Goal: Task Accomplishment & Management: Use online tool/utility

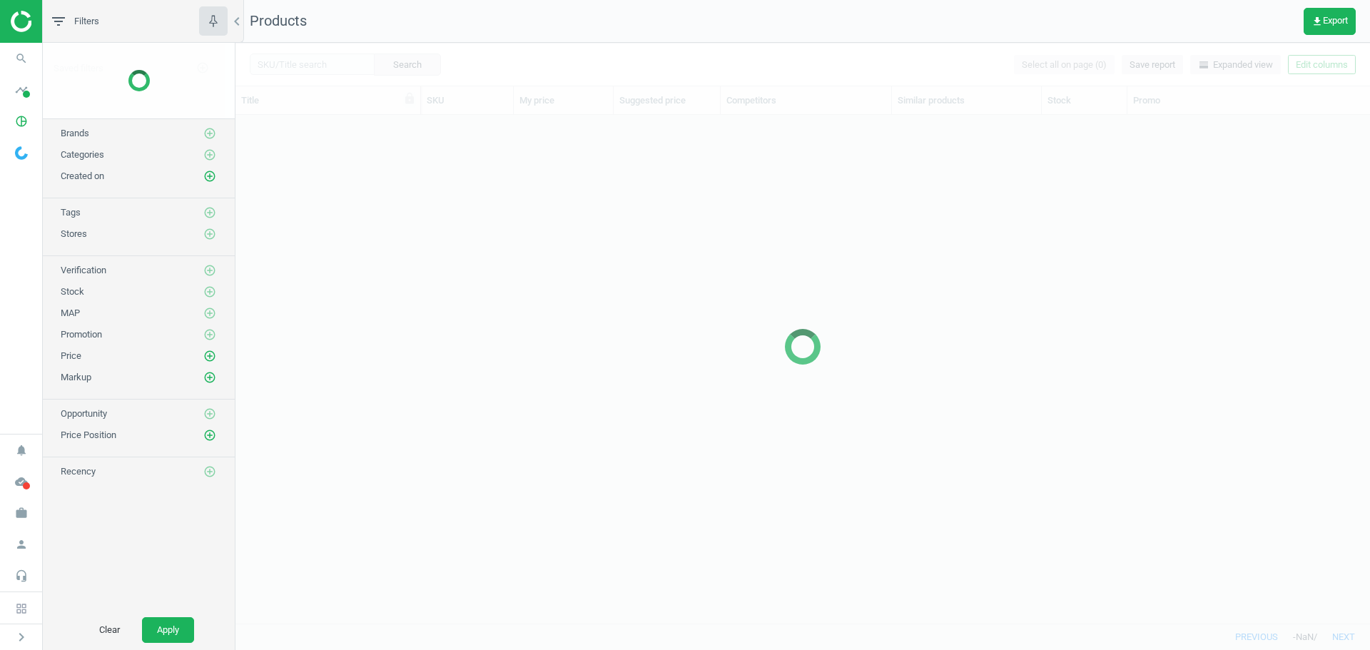
scroll to position [487, 1124]
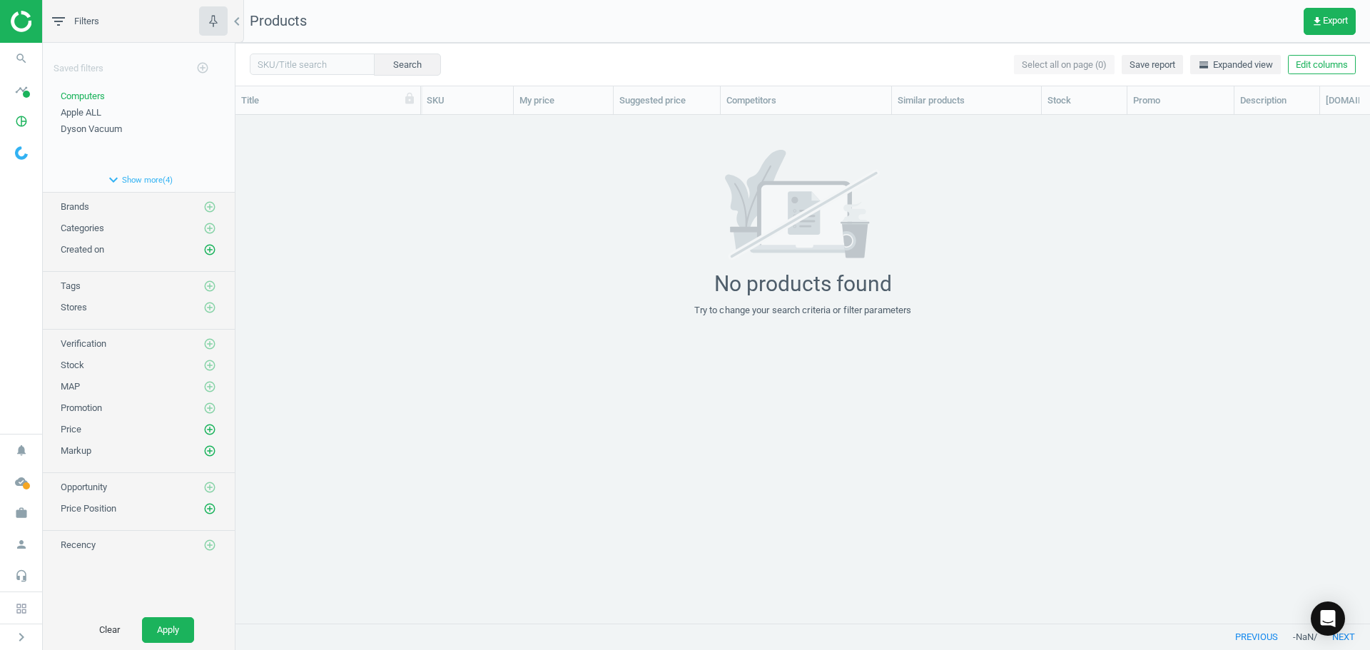
click at [19, 24] on img at bounding box center [61, 21] width 101 height 21
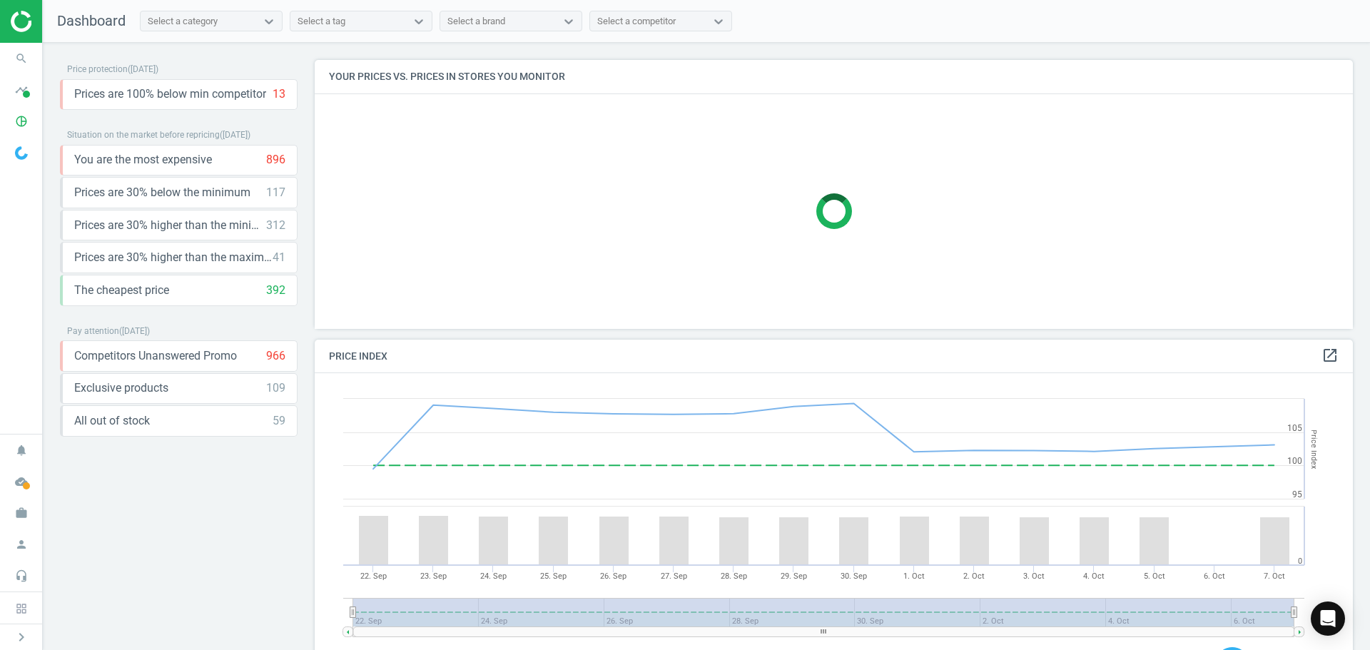
scroll to position [305, 1050]
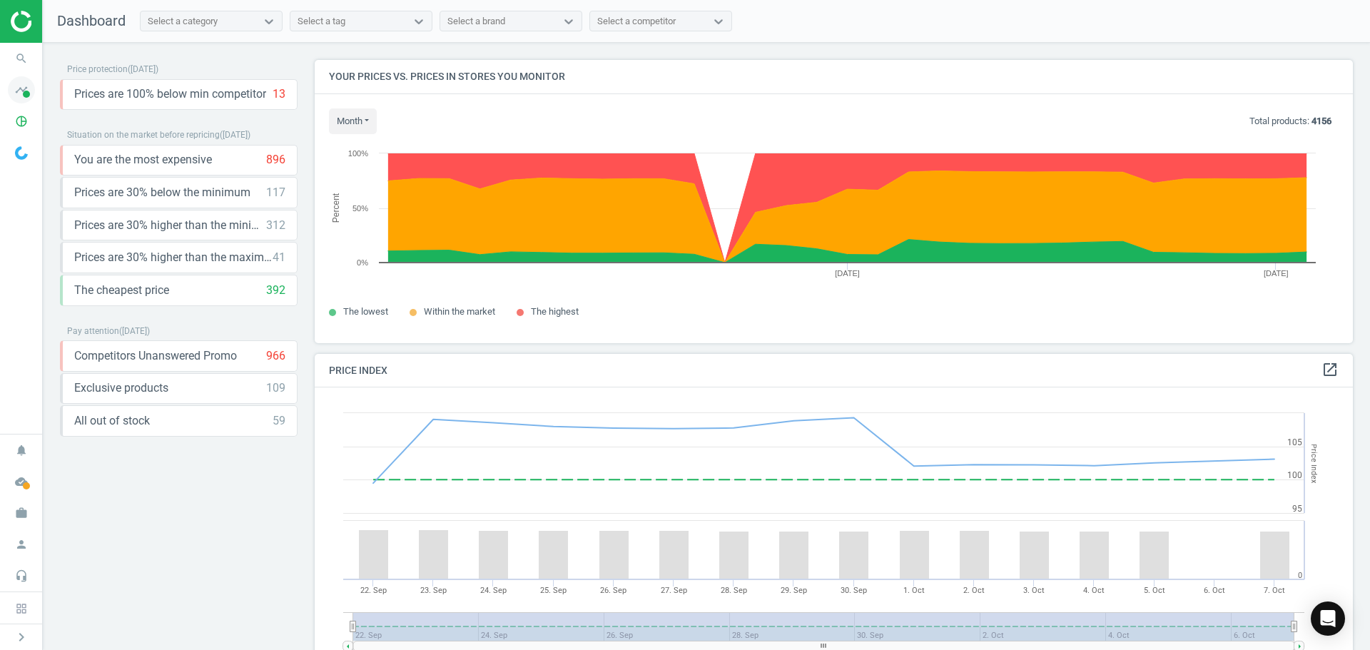
click at [24, 93] on span at bounding box center [26, 94] width 7 height 7
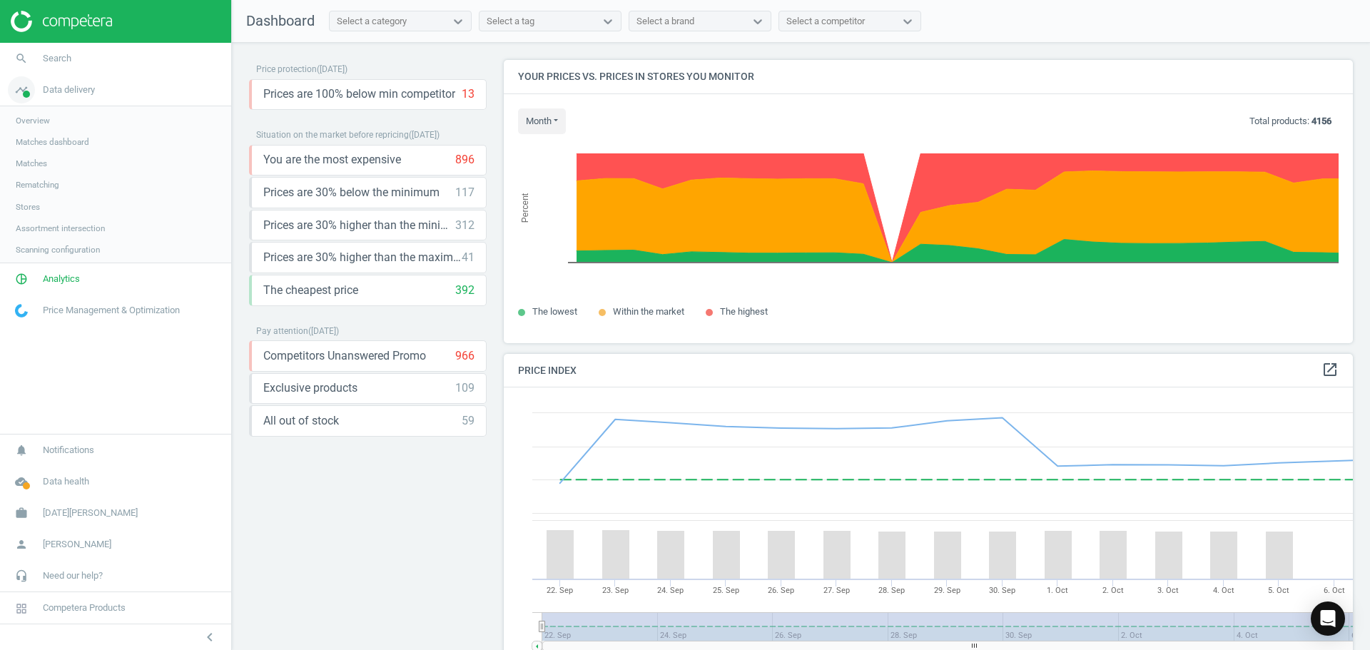
scroll to position [350, 861]
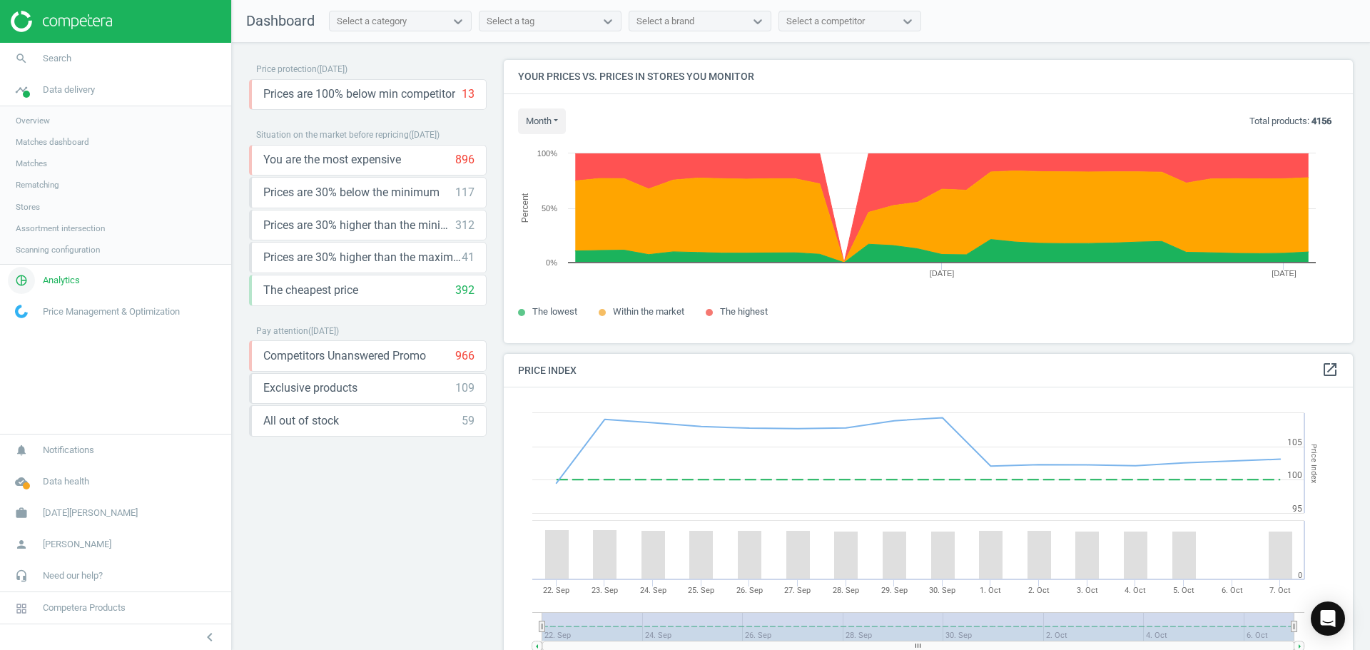
click at [62, 282] on span "Analytics" at bounding box center [61, 280] width 37 height 13
click at [37, 172] on span "Products" at bounding box center [33, 173] width 34 height 11
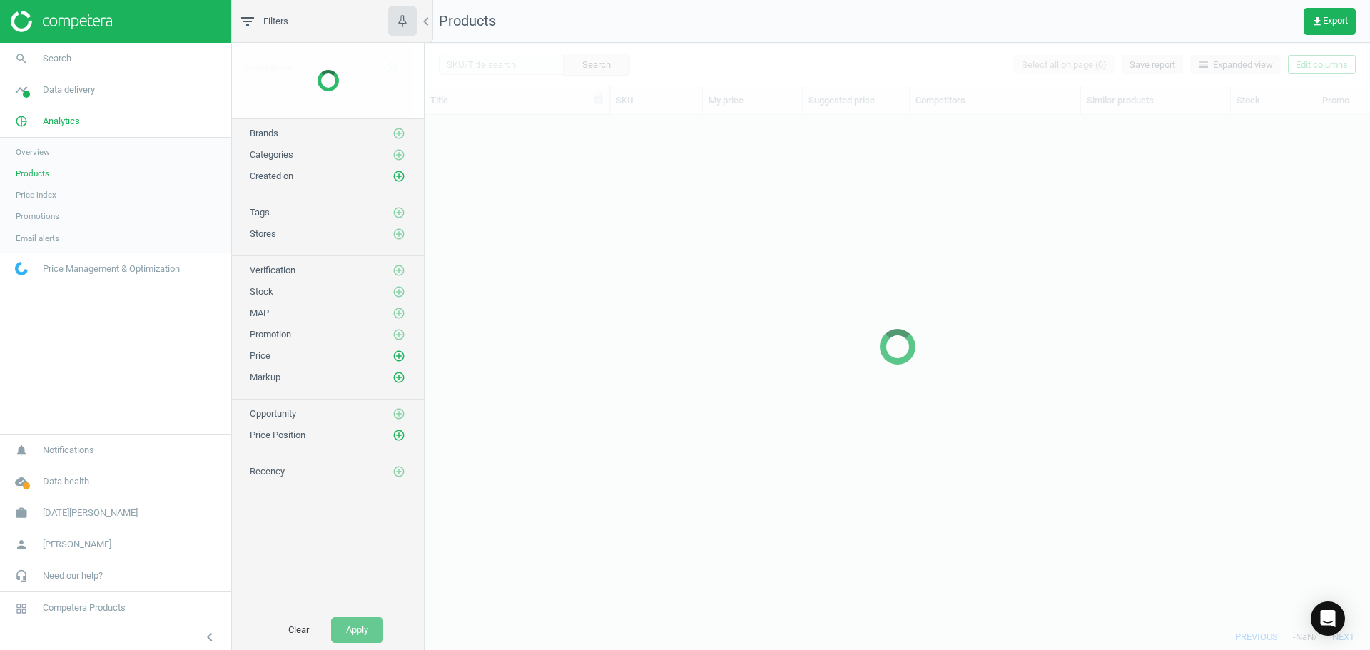
scroll to position [487, 935]
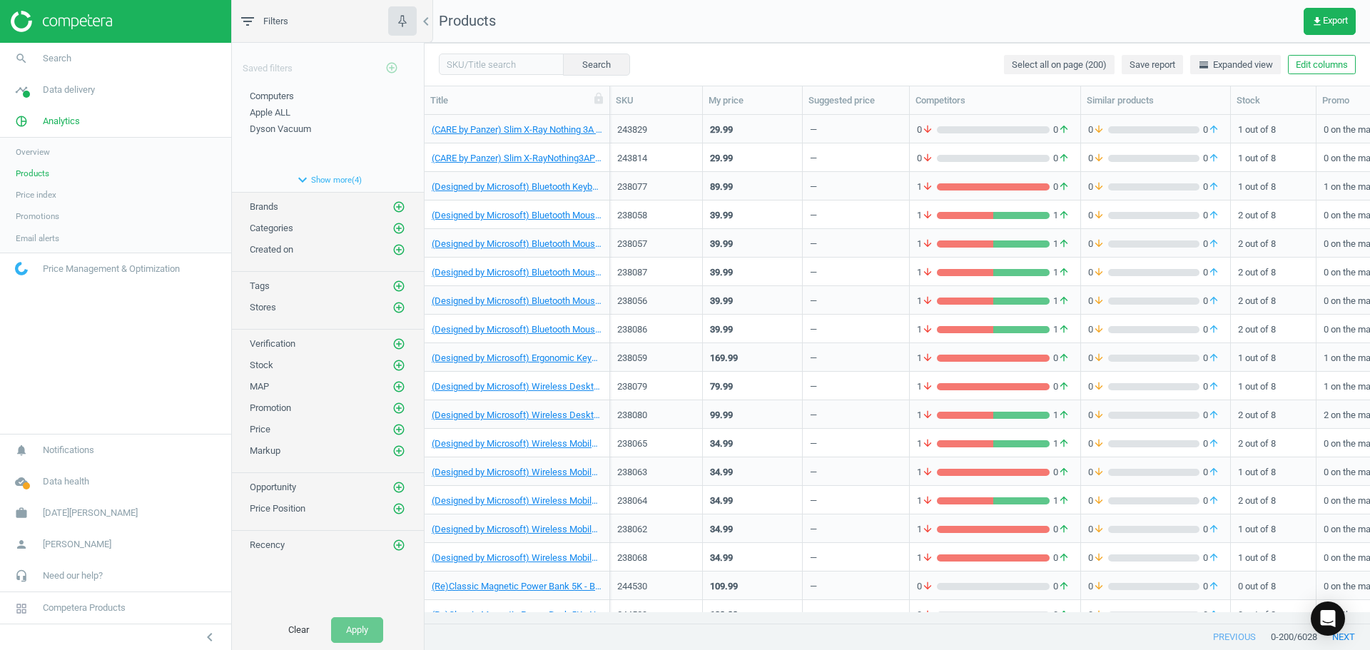
click at [268, 229] on span "Categories" at bounding box center [272, 228] width 44 height 11
click at [395, 227] on icon "add_circle_outline" at bounding box center [399, 228] width 13 height 13
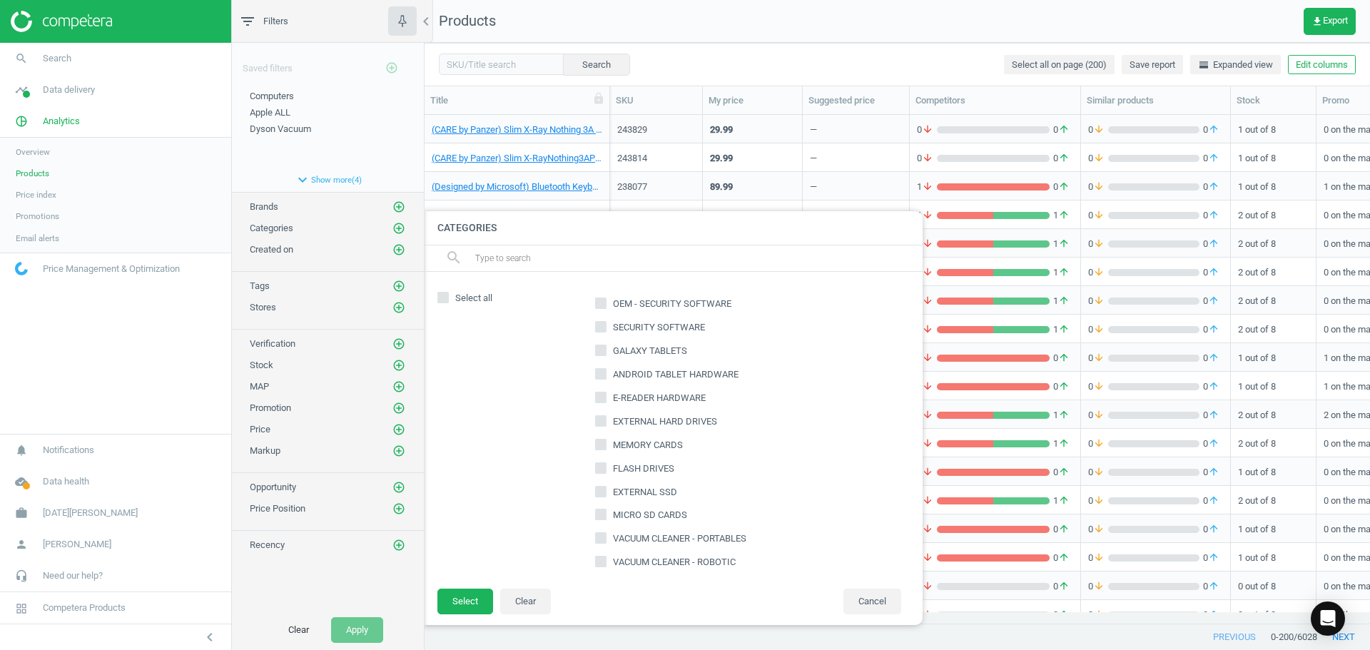
click at [273, 228] on span "Categories" at bounding box center [272, 228] width 44 height 11
click at [267, 98] on span "Computers" at bounding box center [272, 96] width 44 height 11
click at [261, 148] on div "Computers edit delete Apple ALL edit delete Dyson Vacuum edit delete" at bounding box center [328, 129] width 192 height 78
click at [856, 602] on button "Cancel" at bounding box center [873, 602] width 58 height 26
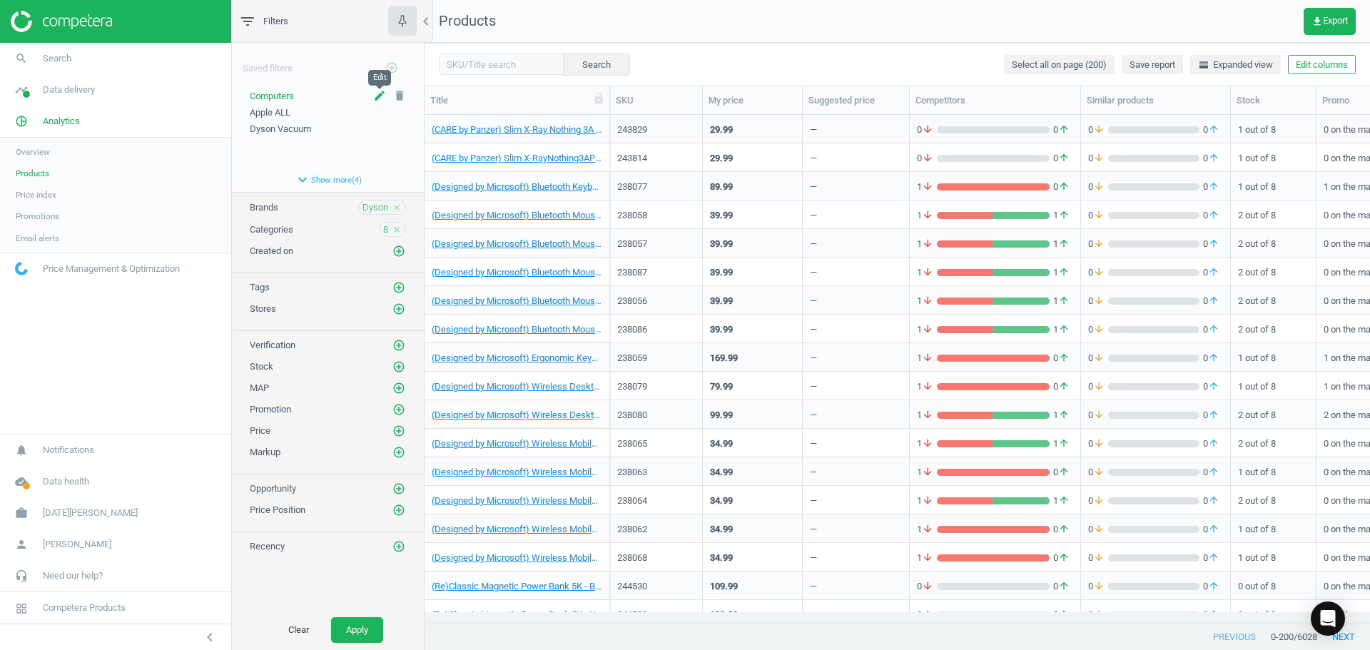
click at [379, 96] on icon "edit" at bounding box center [379, 95] width 13 height 13
click at [280, 98] on input "Computers" at bounding box center [328, 98] width 156 height 17
click at [268, 167] on div "Computers Apple ALL edit delete Dyson Vacuum edit delete" at bounding box center [328, 131] width 192 height 82
click at [298, 181] on icon "expand_more" at bounding box center [302, 179] width 17 height 17
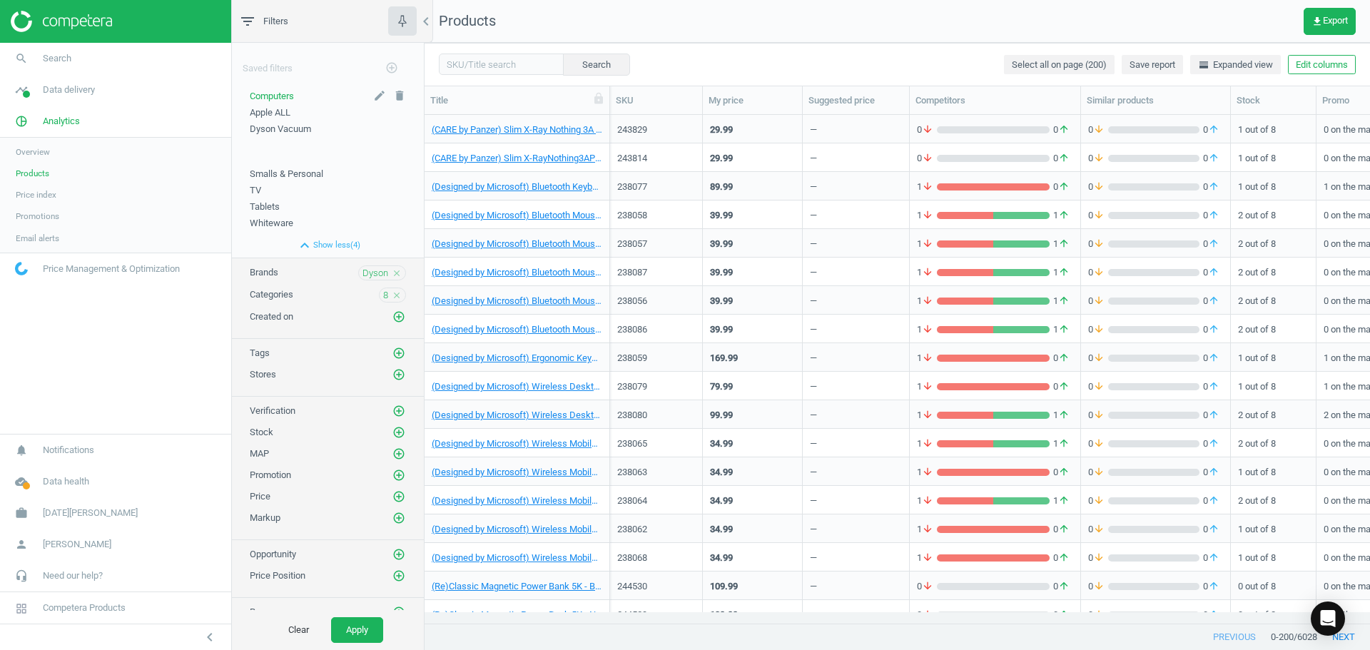
click at [295, 96] on div "Computers" at bounding box center [328, 96] width 156 height 13
click at [393, 97] on icon "delete" at bounding box center [399, 95] width 13 height 13
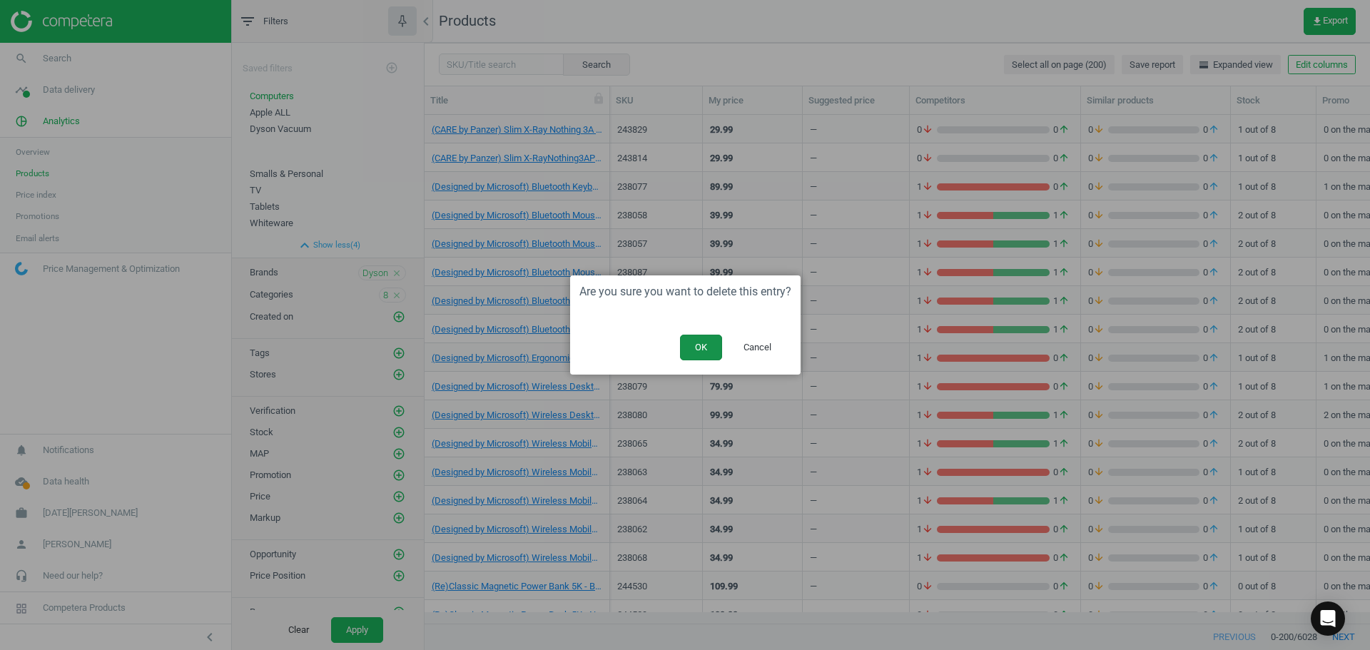
click at [707, 348] on button "OK" at bounding box center [701, 348] width 42 height 26
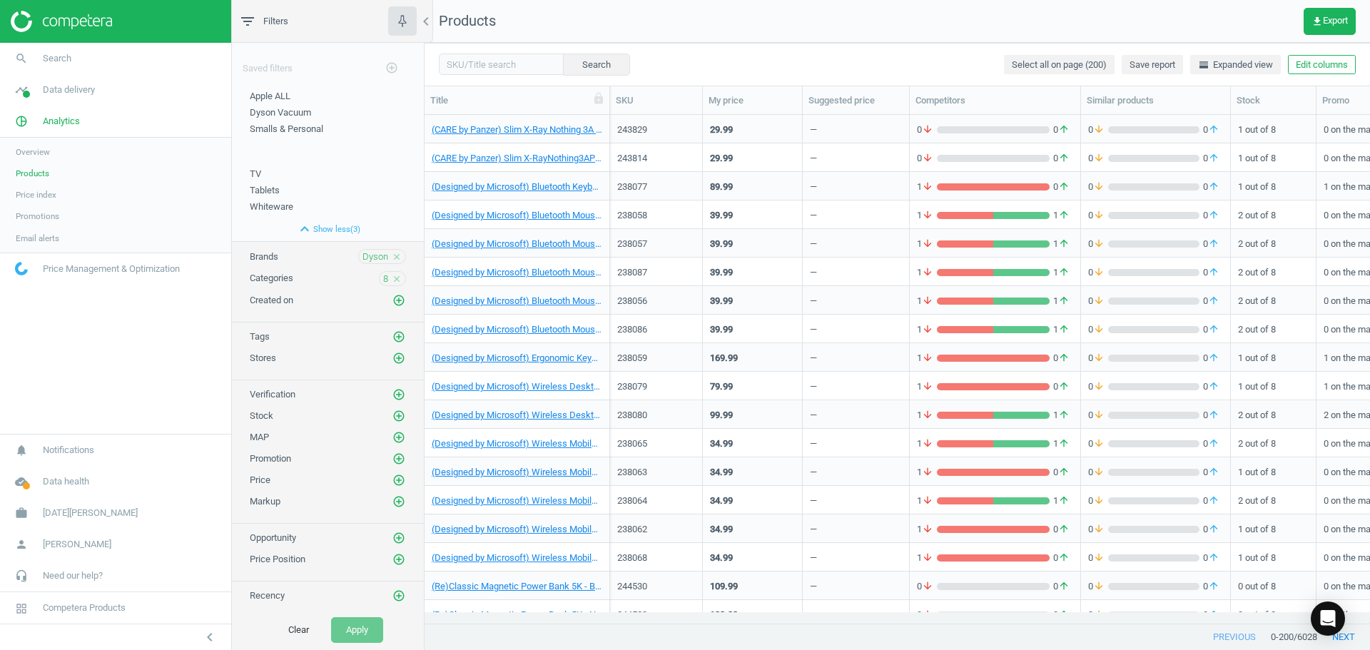
click at [398, 255] on icon "close" at bounding box center [397, 257] width 10 height 10
click at [278, 282] on span "Categories" at bounding box center [272, 278] width 44 height 11
click at [360, 633] on button "Apply" at bounding box center [357, 630] width 52 height 26
click at [398, 276] on icon "close" at bounding box center [397, 278] width 10 height 10
click at [360, 628] on button "Apply" at bounding box center [357, 630] width 52 height 26
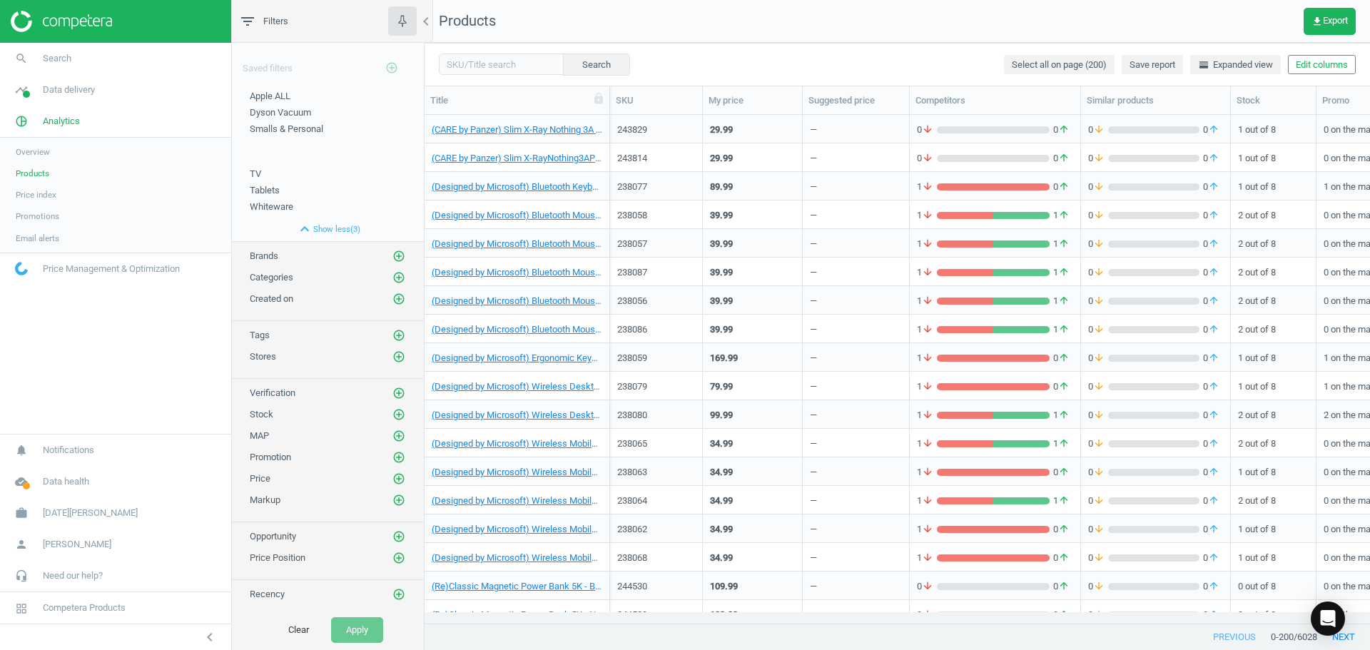
click at [275, 285] on div "Created on add_circle_outline" at bounding box center [328, 295] width 192 height 21
click at [399, 278] on icon "add_circle_outline" at bounding box center [399, 277] width 13 height 13
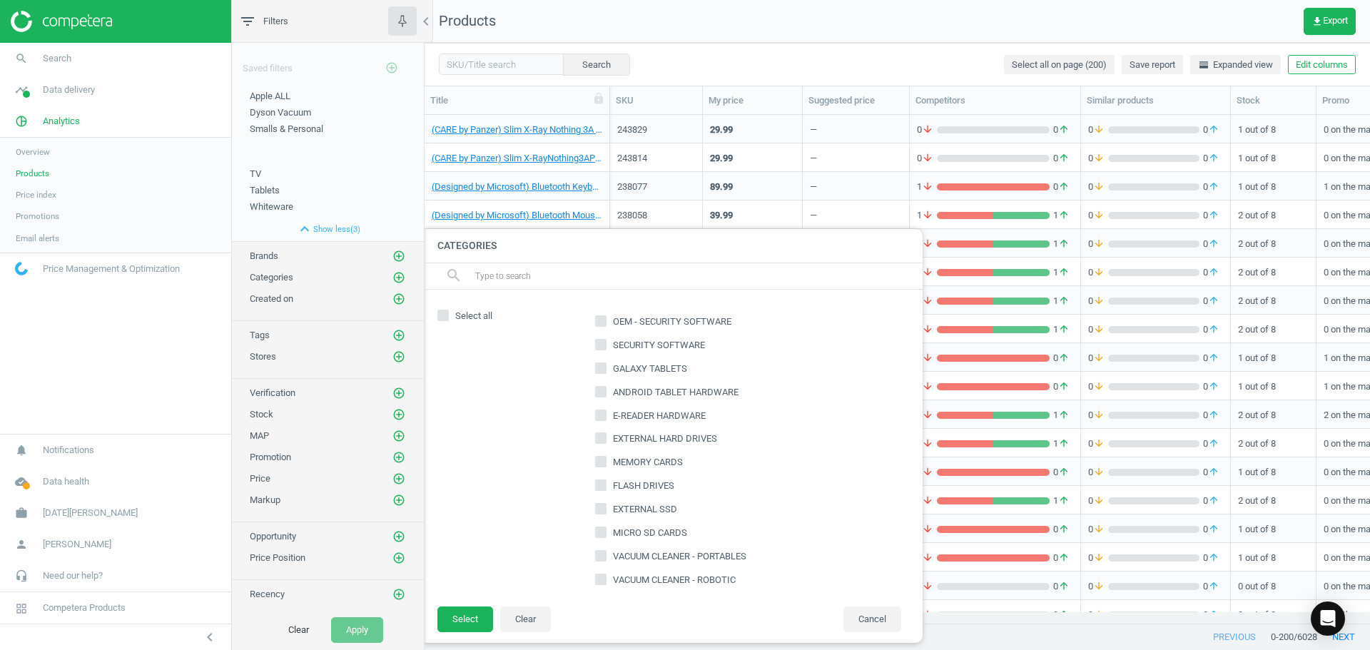
click at [502, 275] on input "text" at bounding box center [693, 276] width 438 height 23
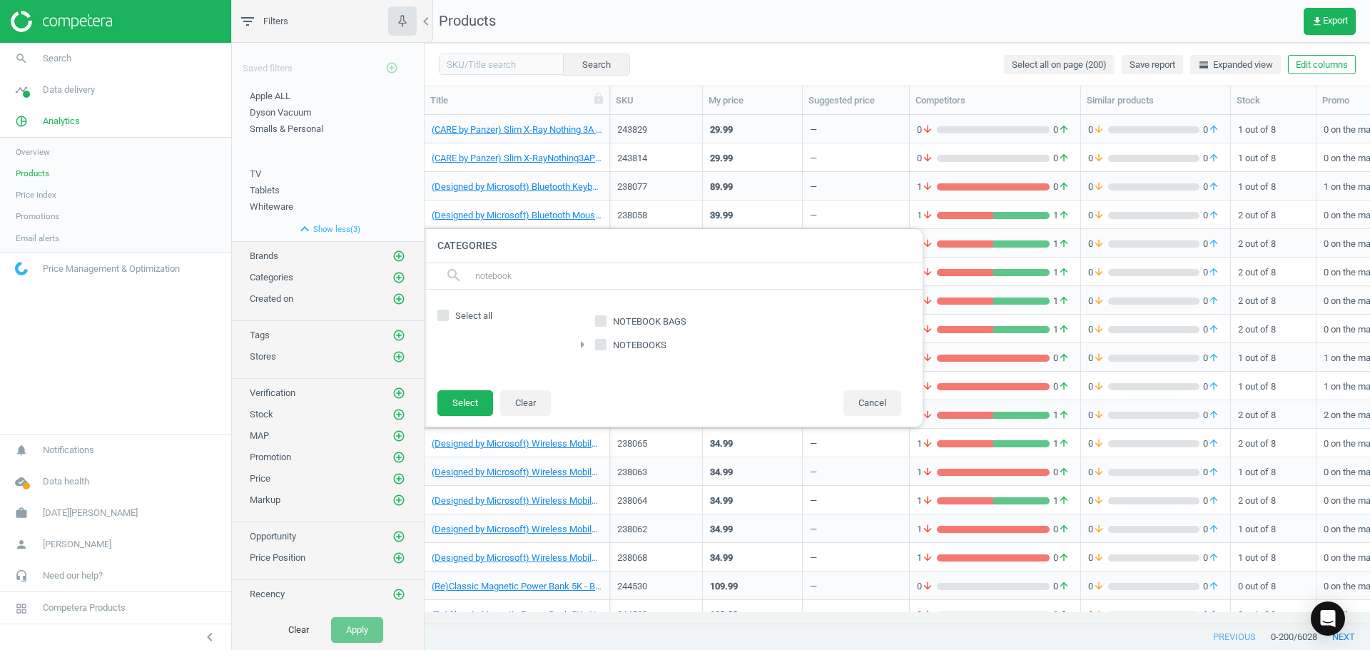
type input "notebook"
click at [599, 343] on input "NOTEBOOKS" at bounding box center [601, 344] width 9 height 9
checkbox input "true"
drag, startPoint x: 526, startPoint y: 279, endPoint x: 459, endPoint y: 278, distance: 67.1
click at [459, 278] on div "search notebook" at bounding box center [673, 276] width 500 height 26
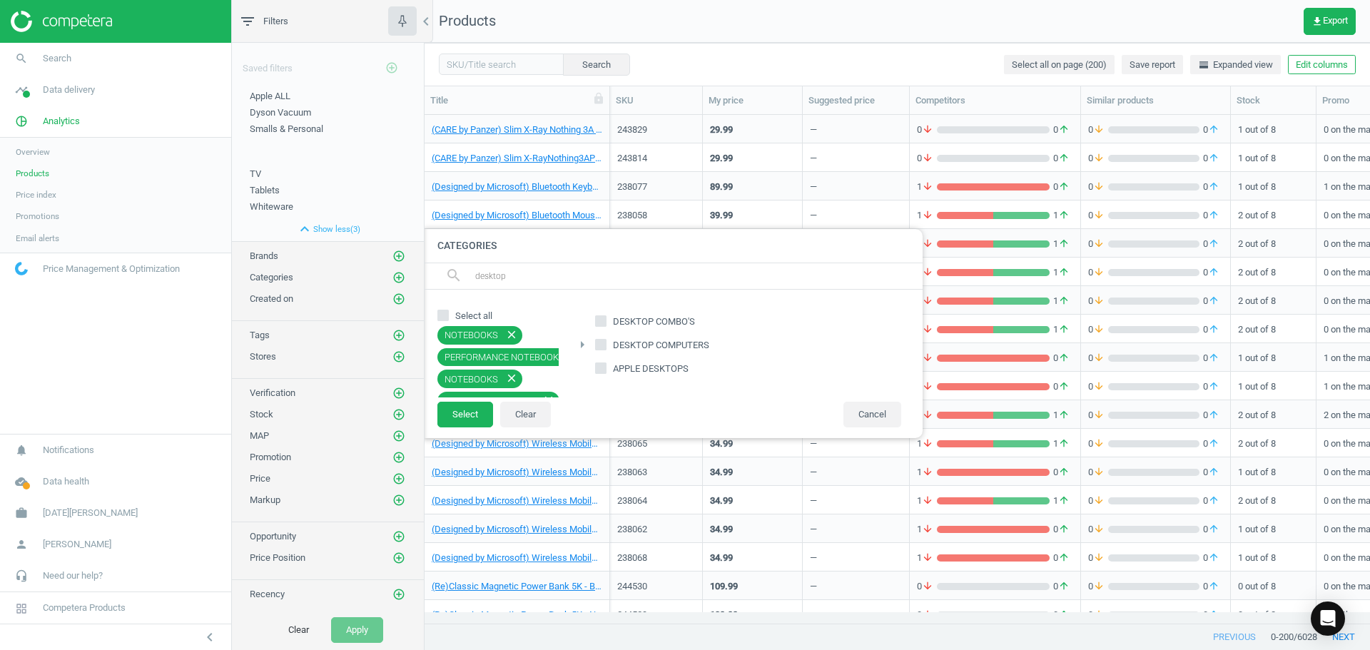
type input "desktop"
click at [599, 343] on input "DESKTOP COMPUTERS" at bounding box center [601, 344] width 9 height 9
checkbox input "true"
click at [470, 418] on button "Select" at bounding box center [465, 415] width 56 height 26
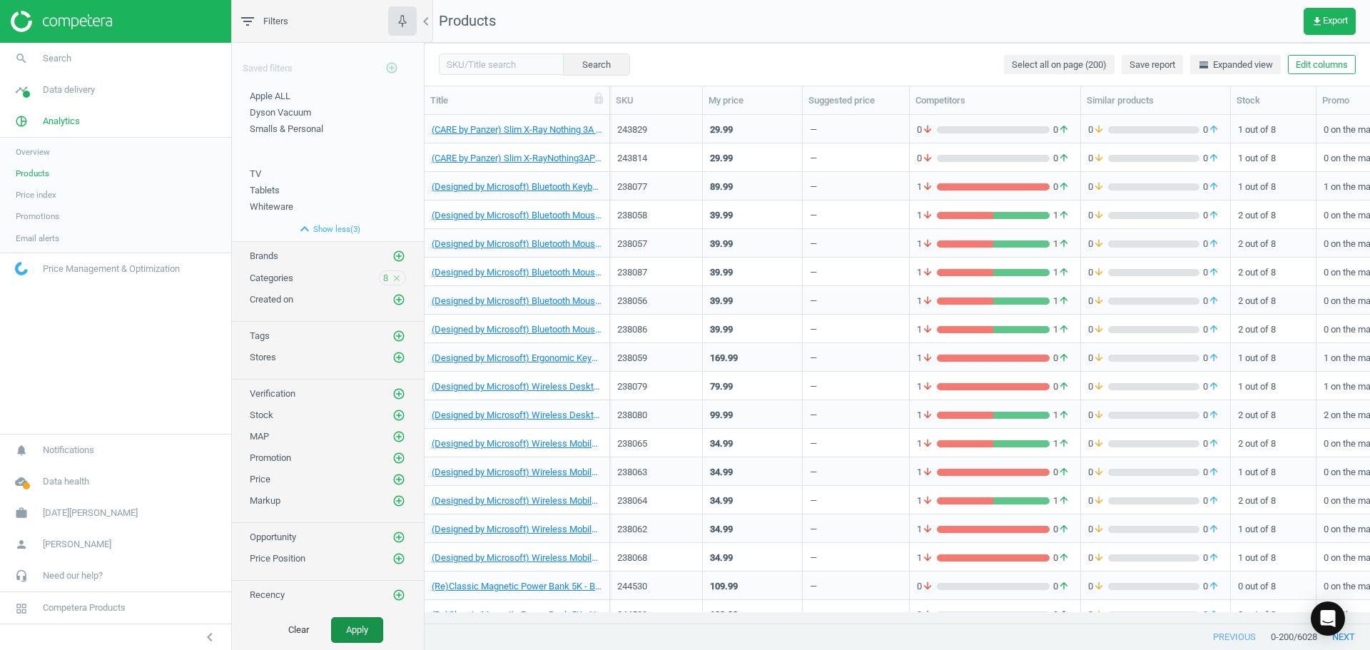
click at [361, 632] on button "Apply" at bounding box center [357, 630] width 52 height 26
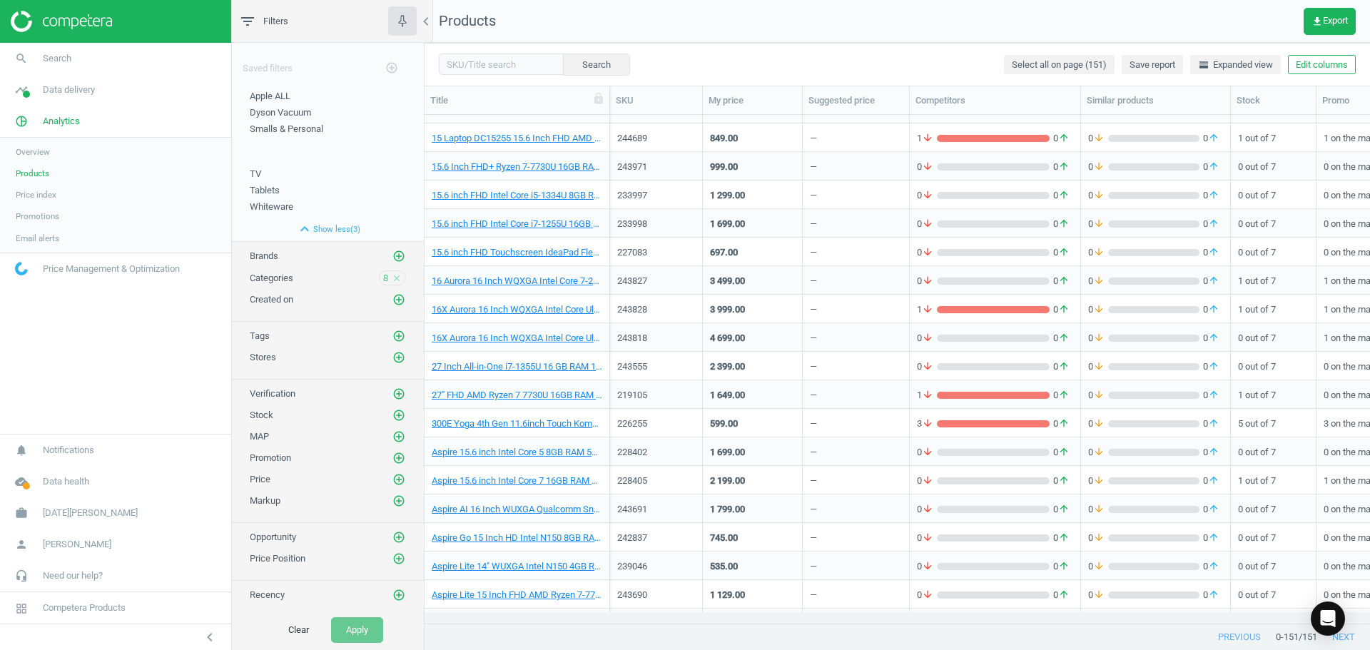
scroll to position [214, 0]
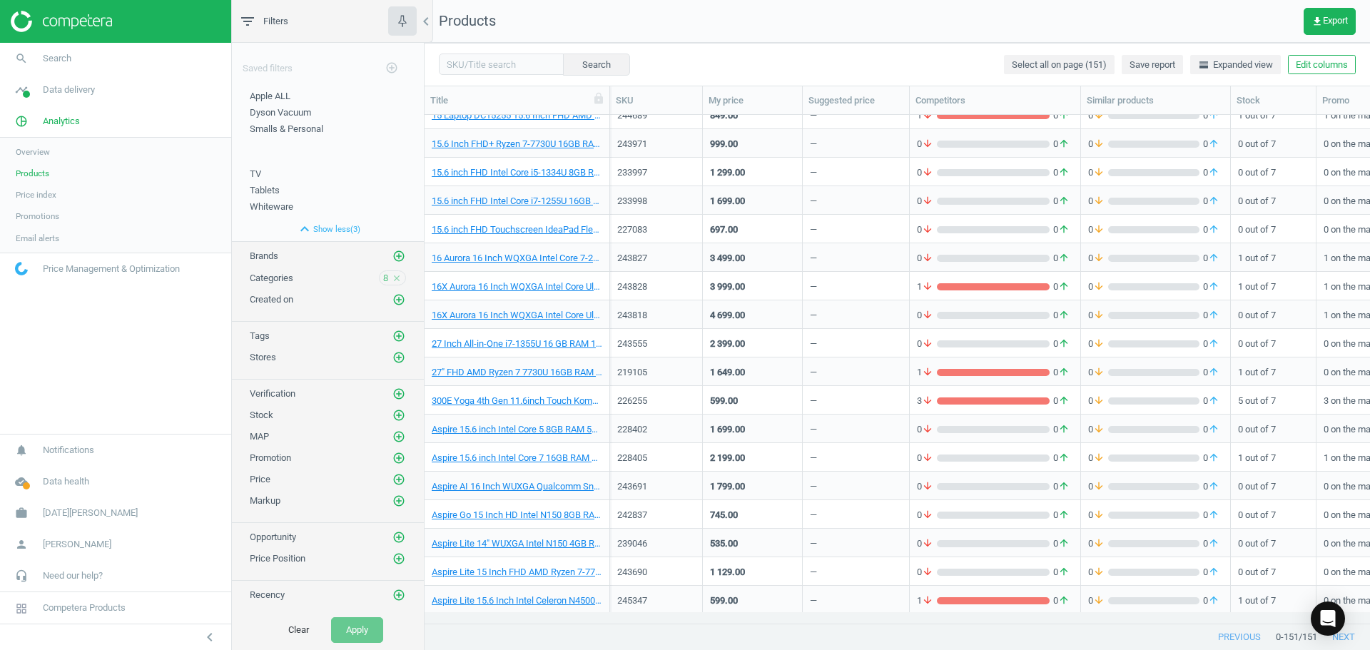
click at [752, 284] on div "3 999.00" at bounding box center [752, 285] width 85 height 25
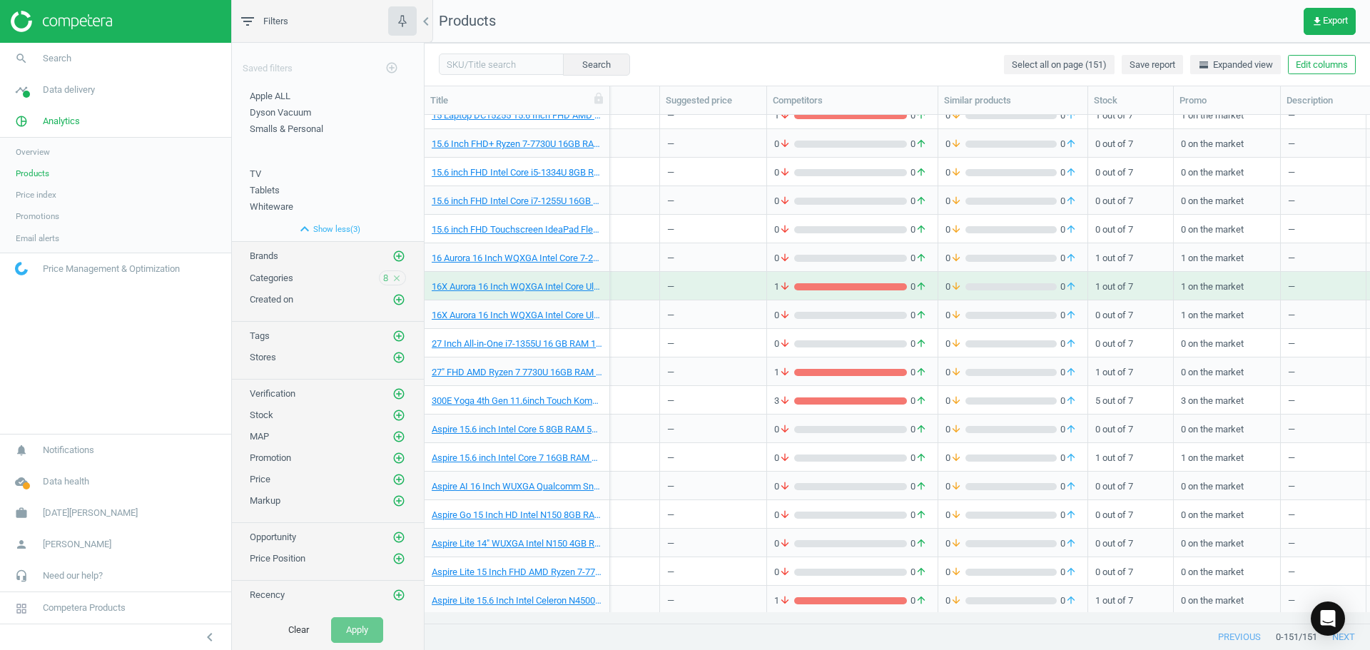
scroll to position [0, 0]
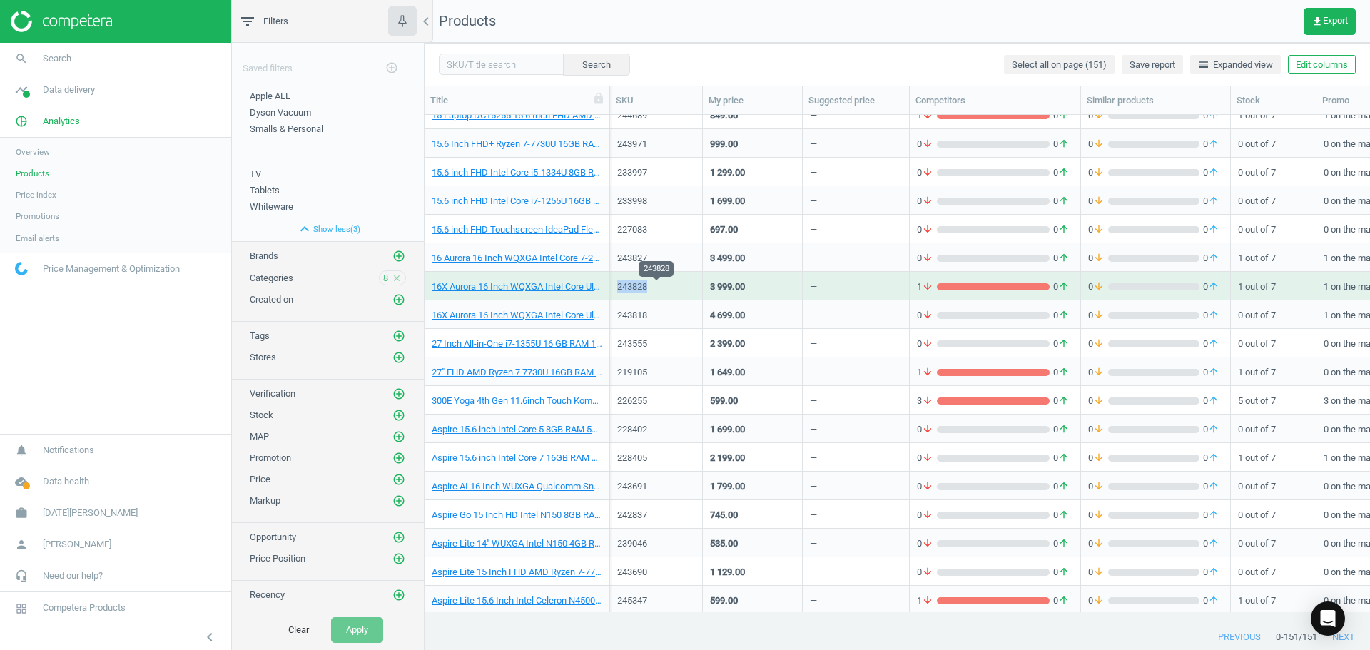
drag, startPoint x: 654, startPoint y: 287, endPoint x: 619, endPoint y: 292, distance: 34.6
click at [619, 292] on div "243828" at bounding box center [656, 286] width 78 height 13
copy div "243828"
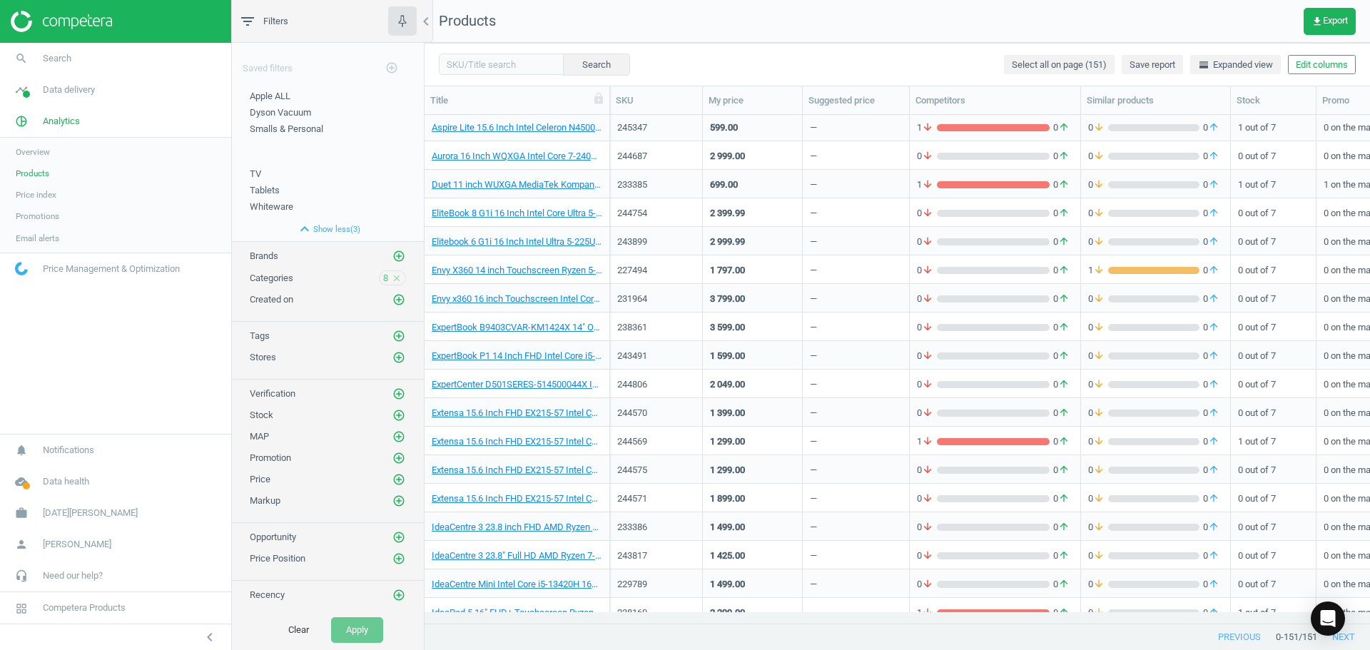
scroll to position [928, 0]
